Goal: Check status

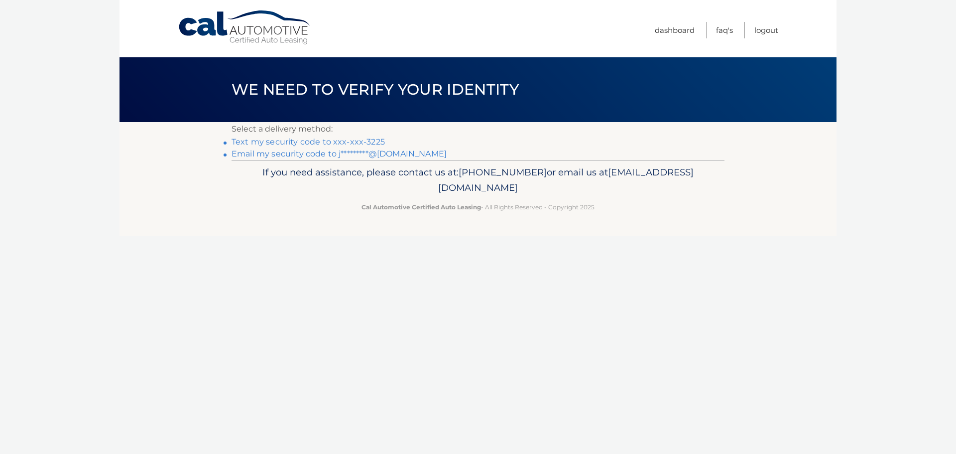
click at [351, 144] on link "Text my security code to xxx-xxx-3225" at bounding box center [307, 141] width 153 height 9
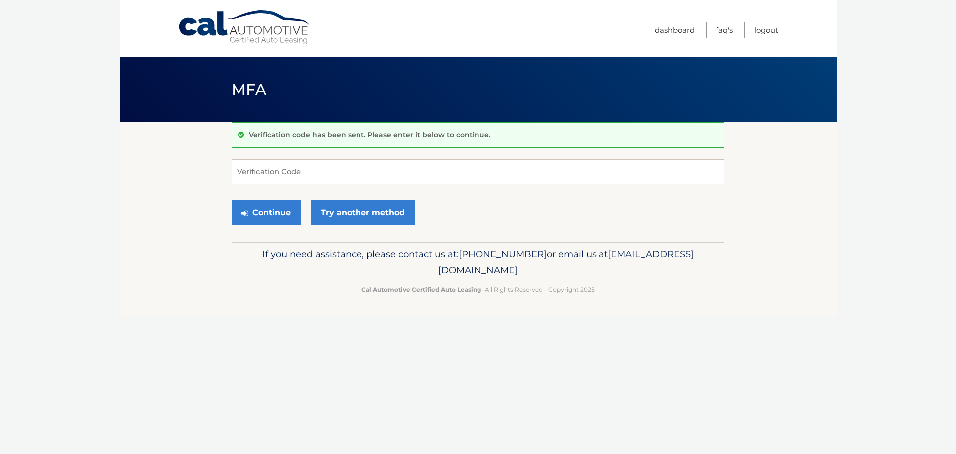
drag, startPoint x: 285, startPoint y: 157, endPoint x: 274, endPoint y: 163, distance: 12.7
click at [285, 157] on div "Verification code has been sent. Please enter it below to continue. Verificatio…" at bounding box center [477, 182] width 493 height 120
click at [262, 176] on input "Verification Code" at bounding box center [477, 171] width 493 height 25
type input "631239"
click at [270, 216] on button "Continue" at bounding box center [265, 212] width 69 height 25
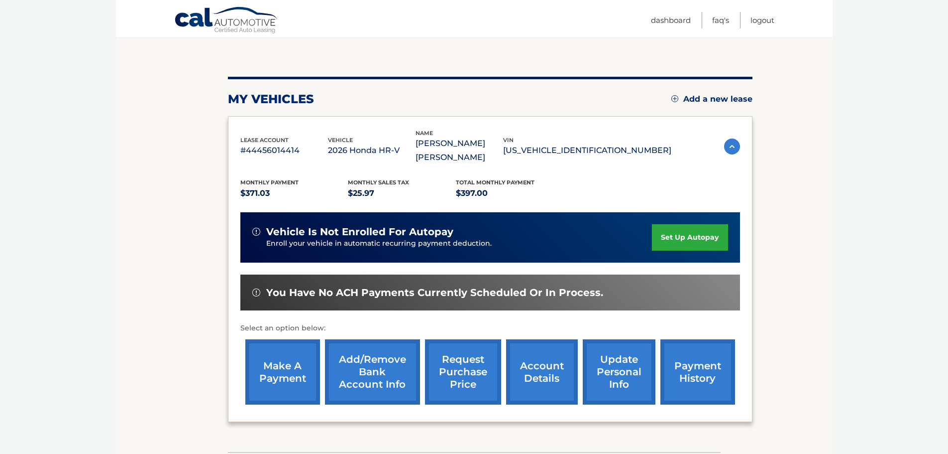
scroll to position [90, 0]
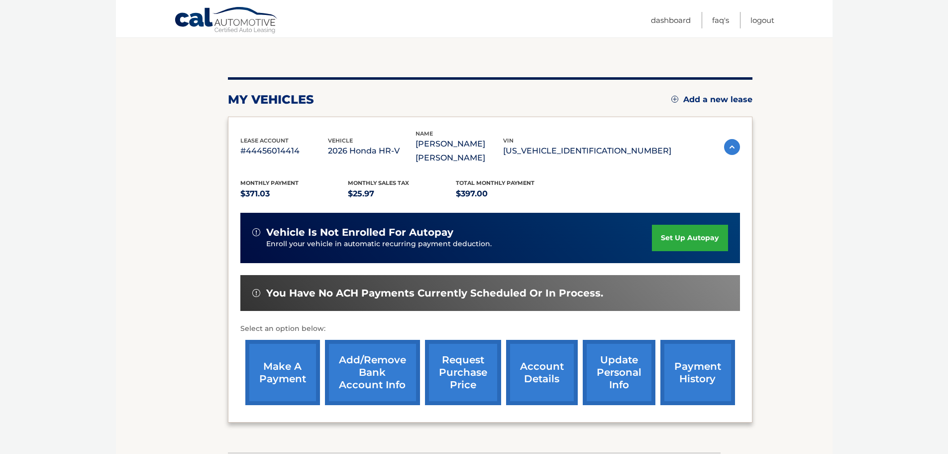
click at [686, 374] on link "payment history" at bounding box center [698, 372] width 75 height 65
